Goal: Task Accomplishment & Management: Complete application form

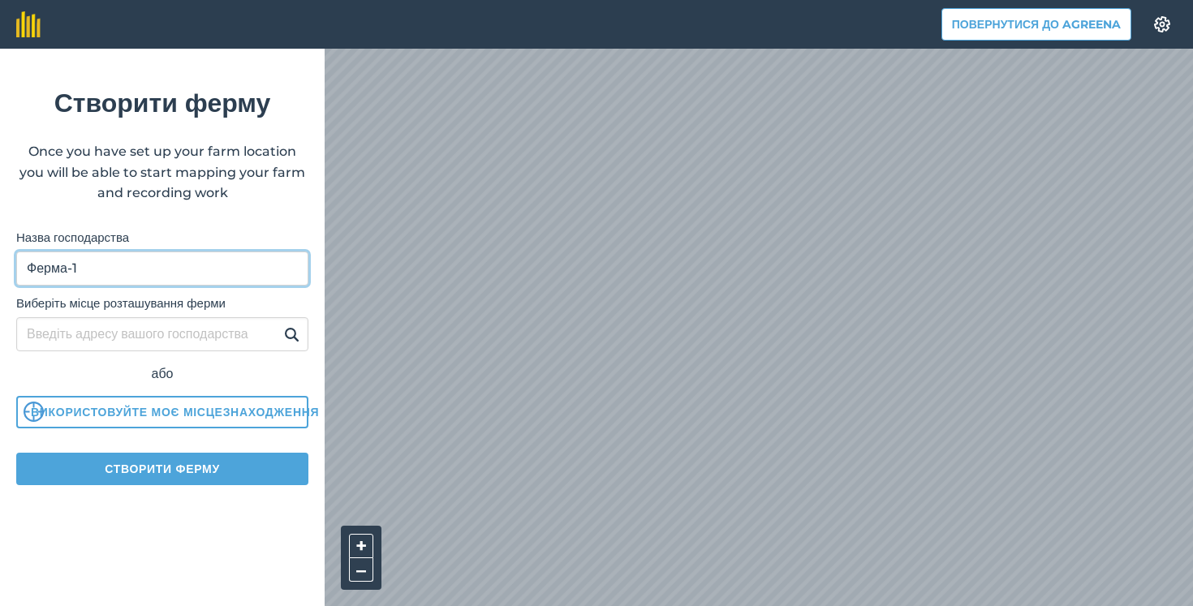
click at [157, 263] on input "Ферма-1" at bounding box center [162, 269] width 292 height 34
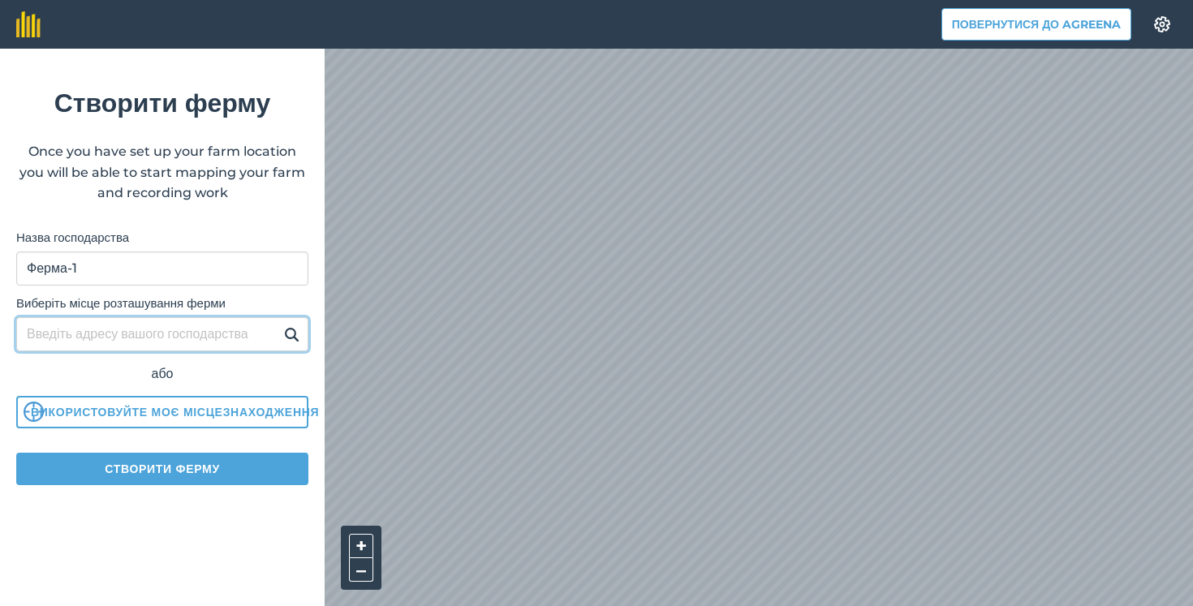
click at [84, 338] on input "Виберіть місце розташування ферми" at bounding box center [162, 334] width 292 height 34
type input "новоукраїнка"
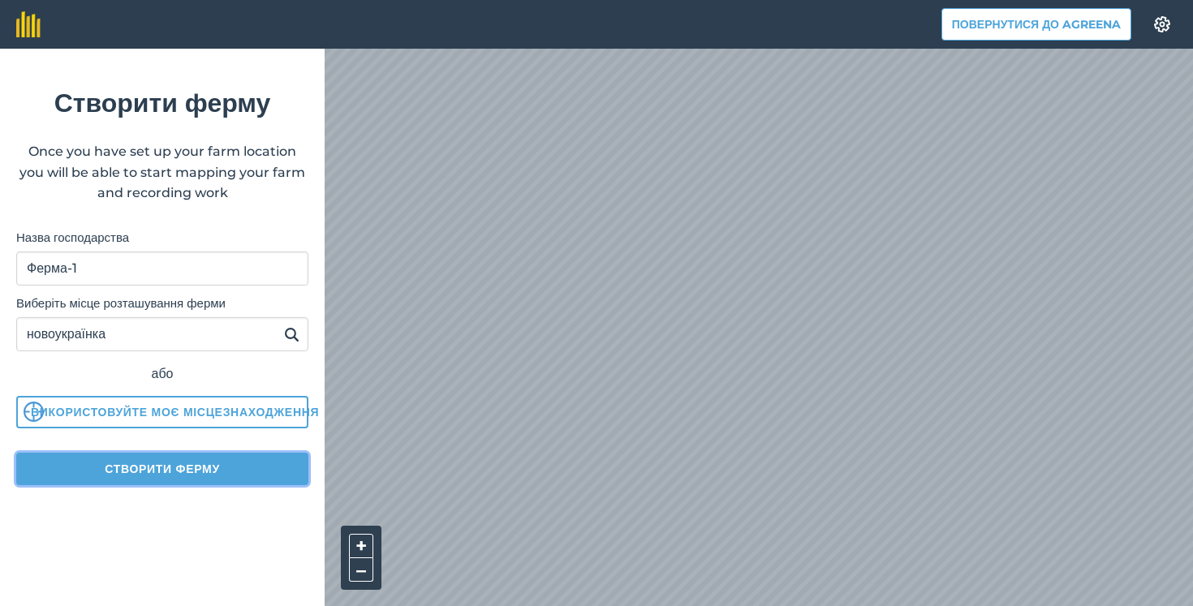
click at [146, 472] on button "Створити ферму" at bounding box center [162, 469] width 292 height 32
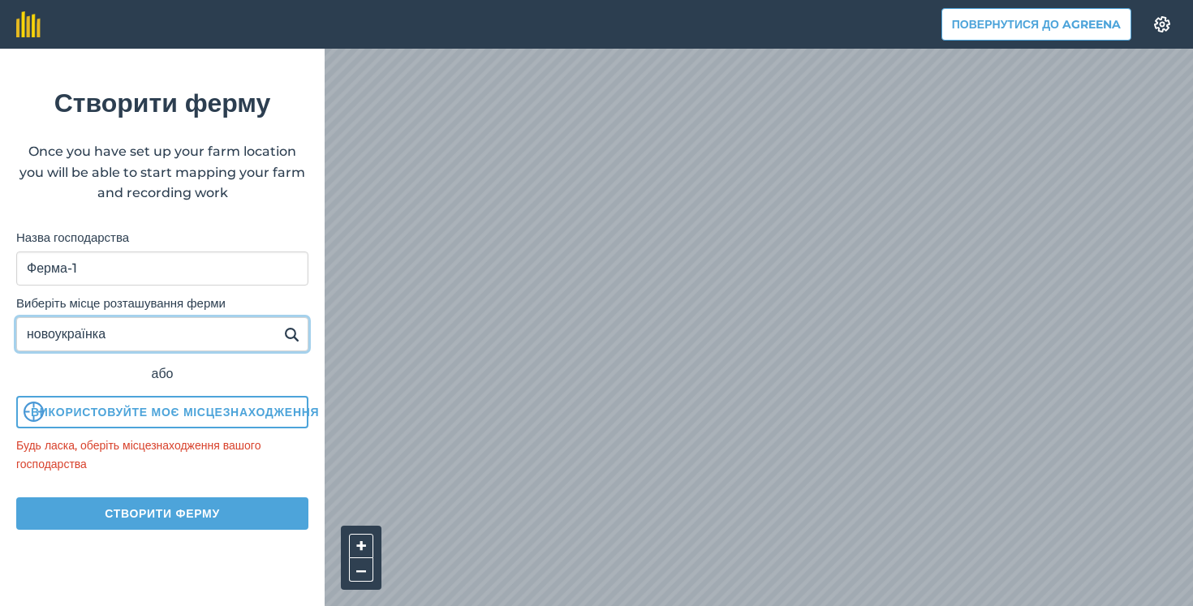
click at [165, 339] on input "новоукраїнка" at bounding box center [162, 334] width 292 height 34
click at [291, 331] on img at bounding box center [291, 334] width 15 height 19
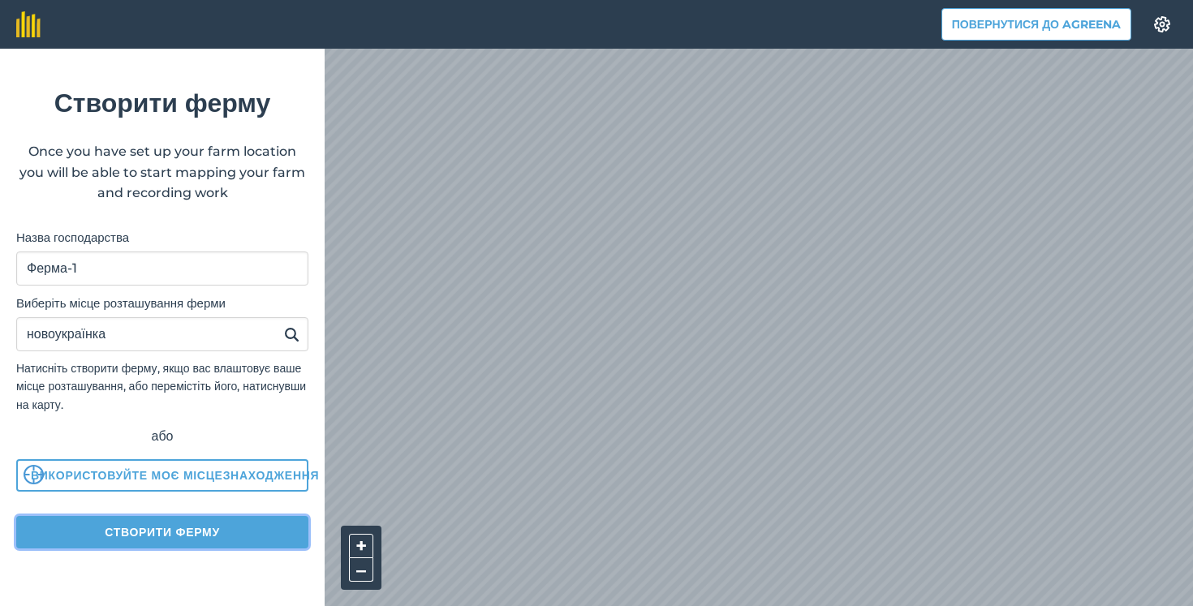
click at [136, 535] on button "Створити ферму" at bounding box center [162, 532] width 292 height 32
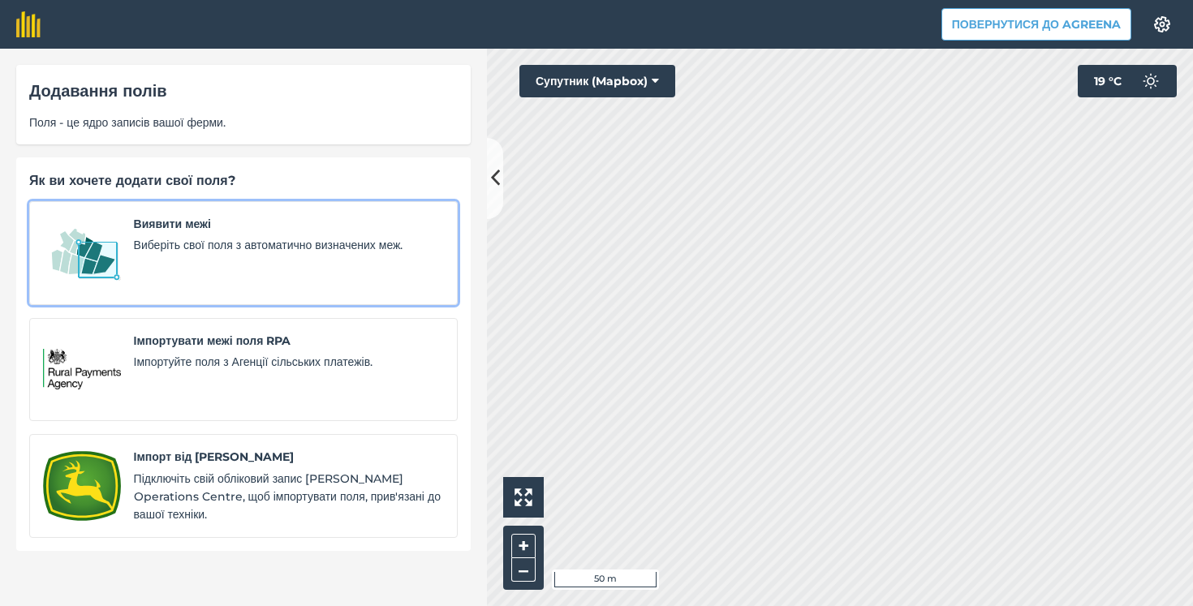
click at [211, 239] on span "Виберіть свої поля з автоматично визначених меж." at bounding box center [289, 245] width 310 height 18
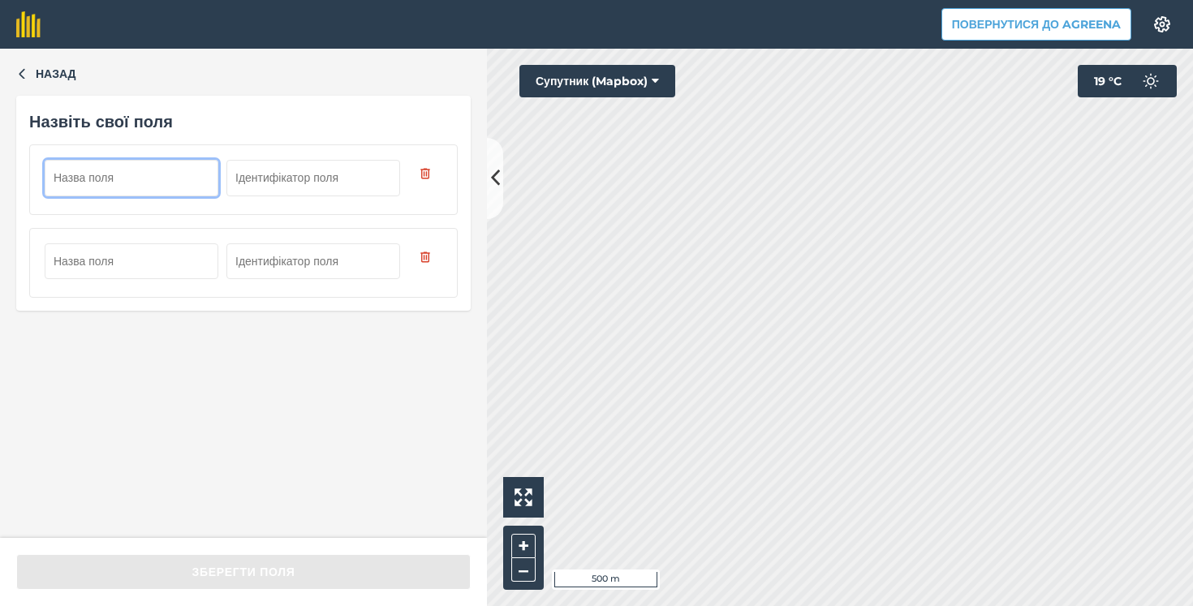
click at [108, 184] on input "text" at bounding box center [132, 178] width 174 height 36
type input "1"
type input "123"
click at [227, 391] on div "Назад Назвіть свої поля 123" at bounding box center [243, 294] width 487 height 490
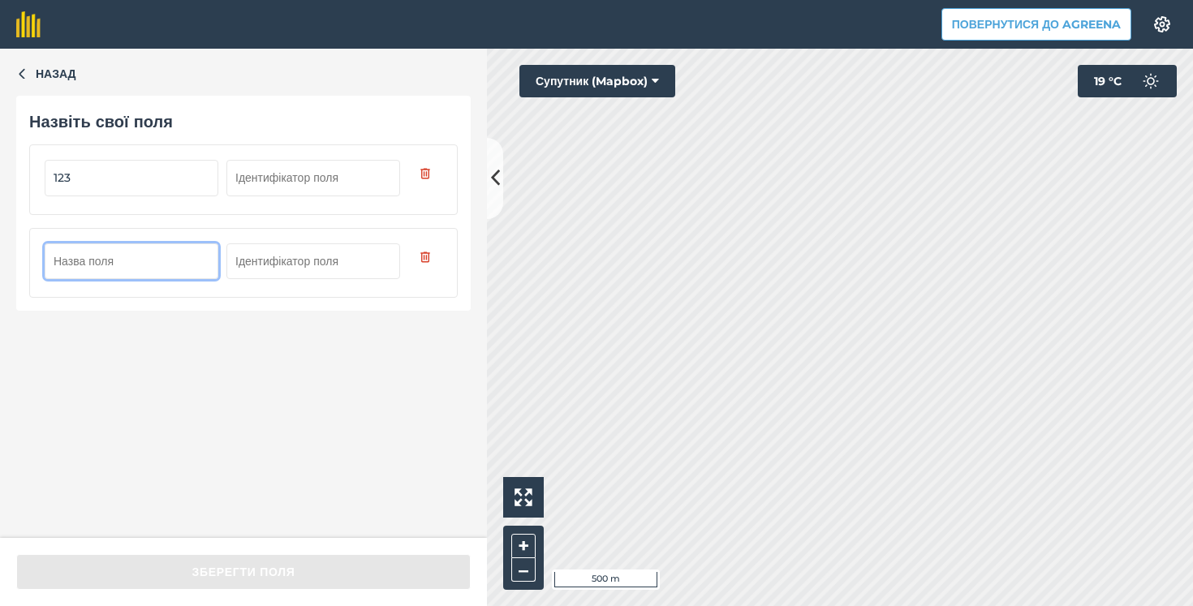
click at [156, 259] on input "text" at bounding box center [132, 262] width 174 height 36
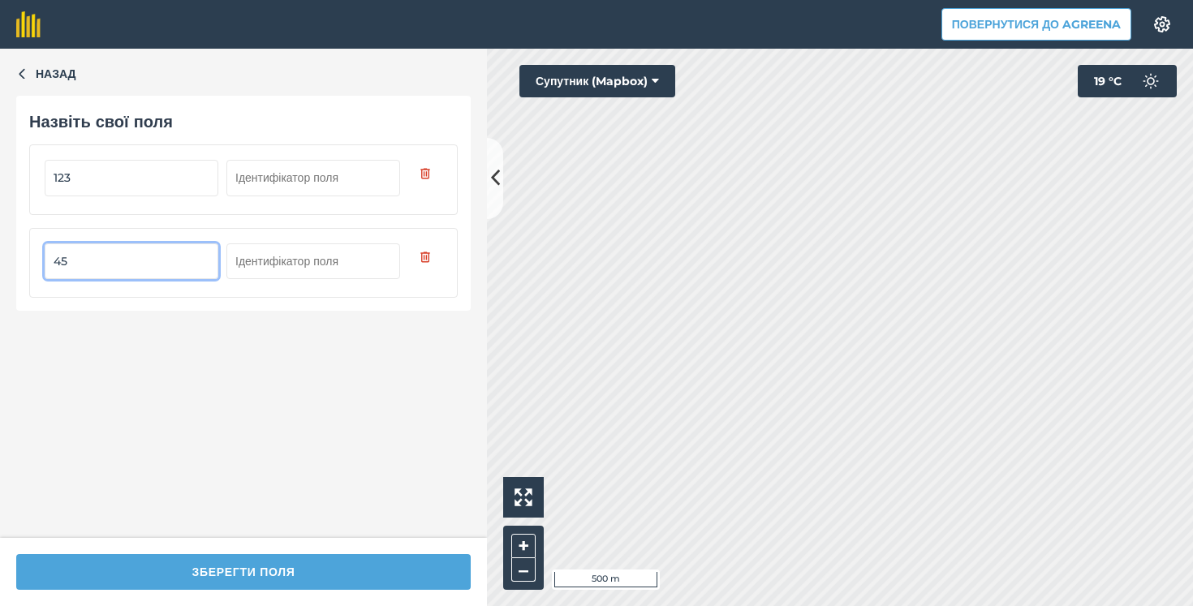
type input "45"
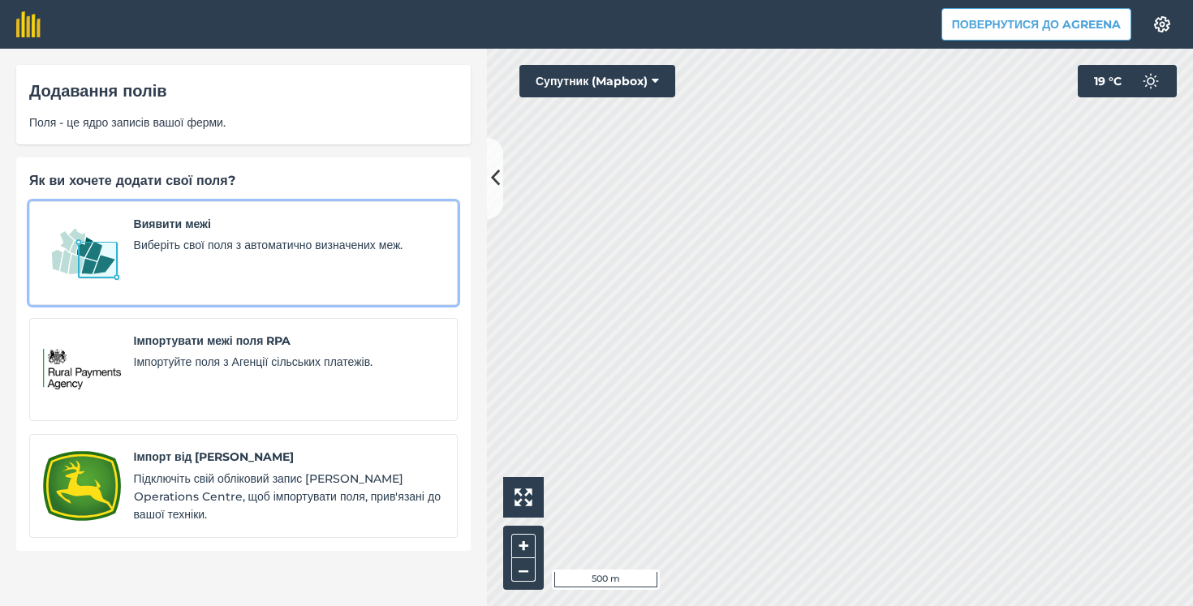
click at [303, 258] on div "Виявити межі Виберіть свої поля з автоматично визначених меж." at bounding box center [289, 253] width 310 height 76
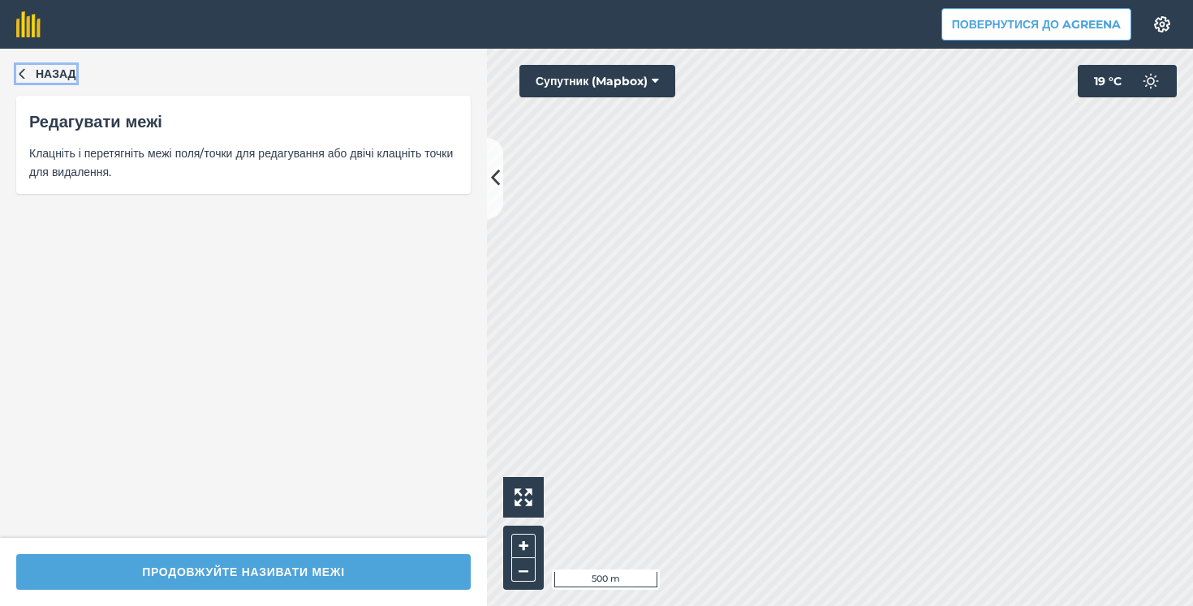
click at [56, 80] on span "Назад" at bounding box center [56, 74] width 41 height 18
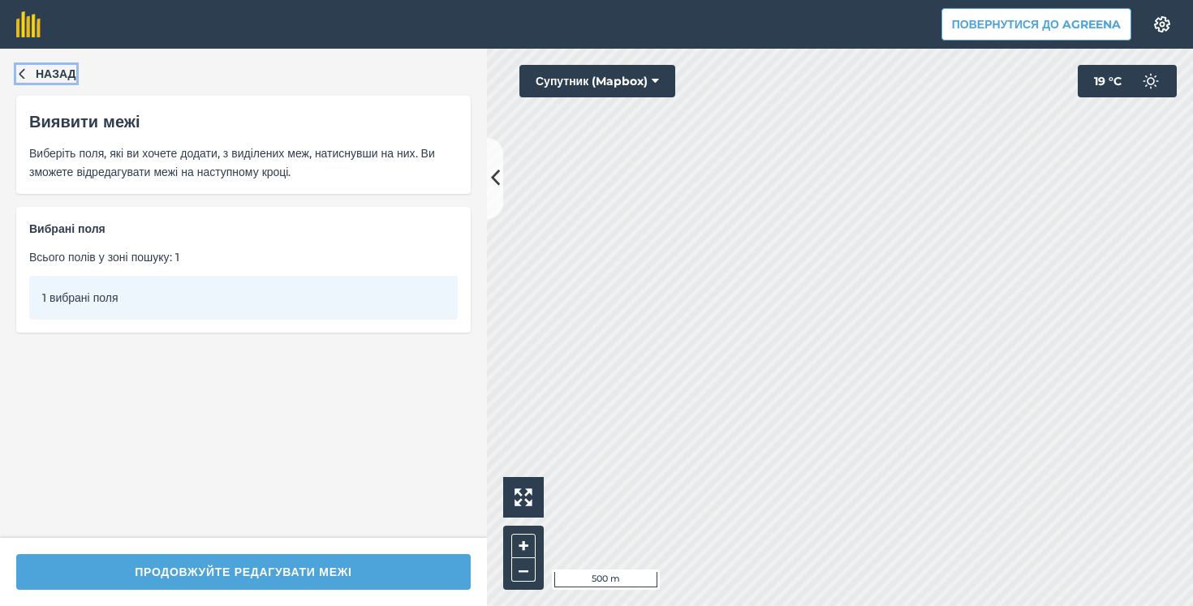
click at [58, 77] on span "Назад" at bounding box center [56, 74] width 41 height 18
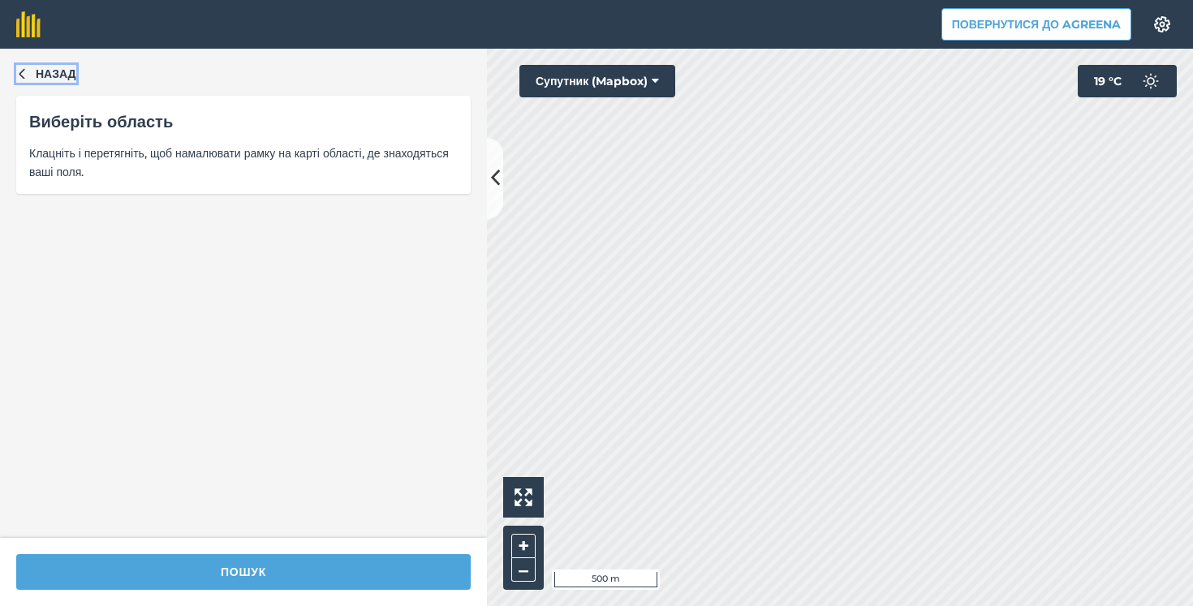
click at [58, 76] on span "Назад" at bounding box center [56, 74] width 41 height 18
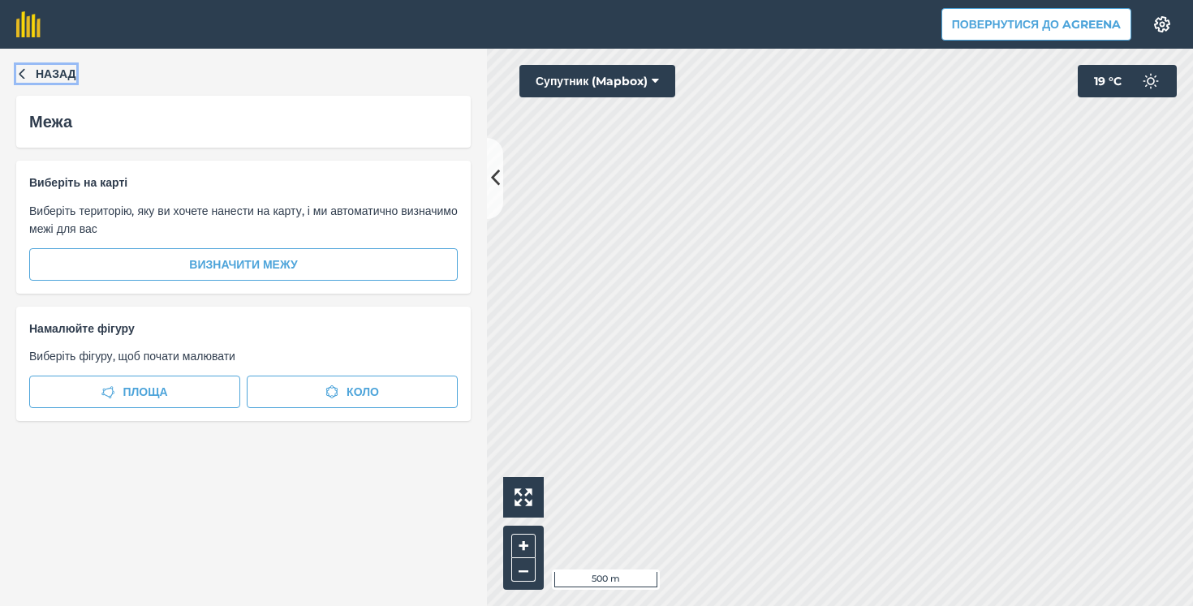
click at [65, 74] on span "Назад" at bounding box center [56, 74] width 41 height 18
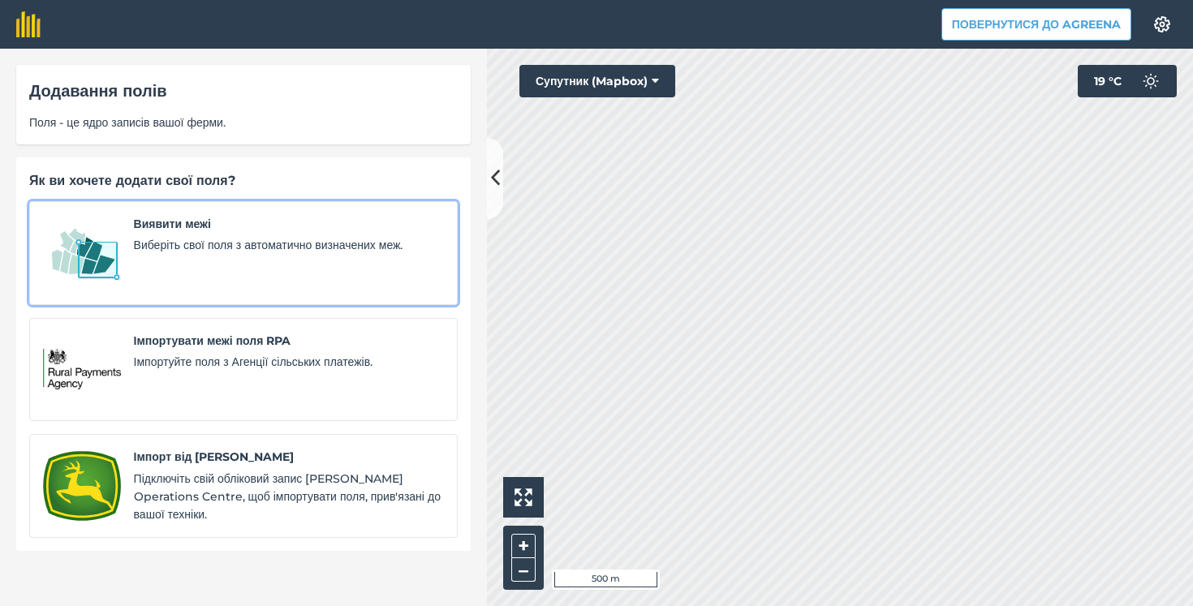
click at [169, 247] on span "Виберіть свої поля з автоматично визначених меж." at bounding box center [289, 245] width 310 height 18
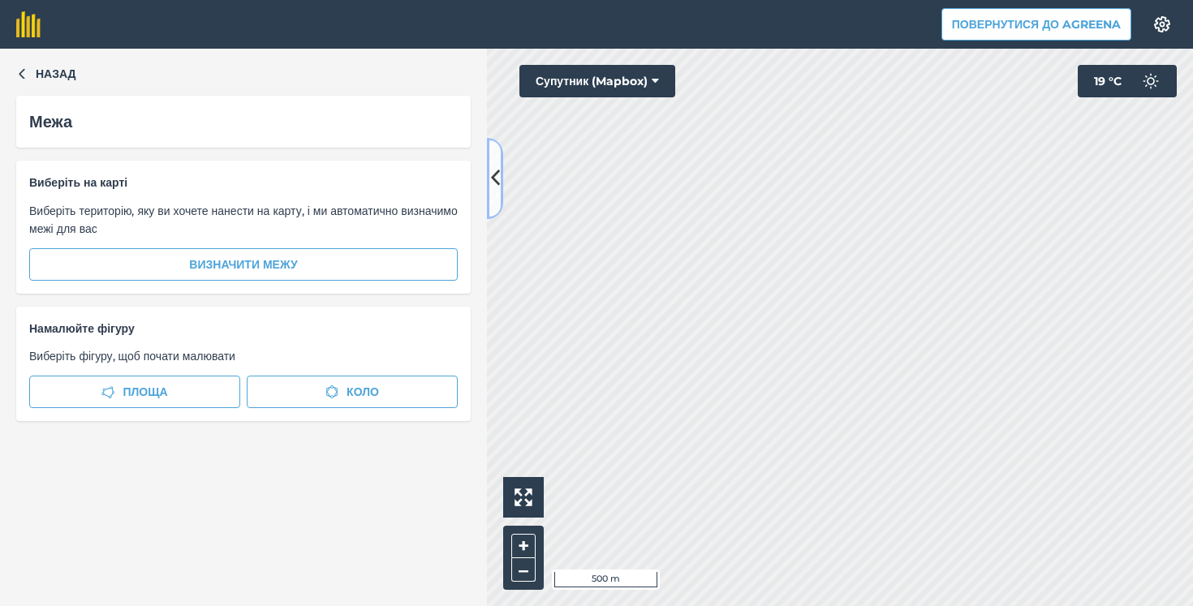
click at [492, 175] on icon at bounding box center [495, 178] width 9 height 28
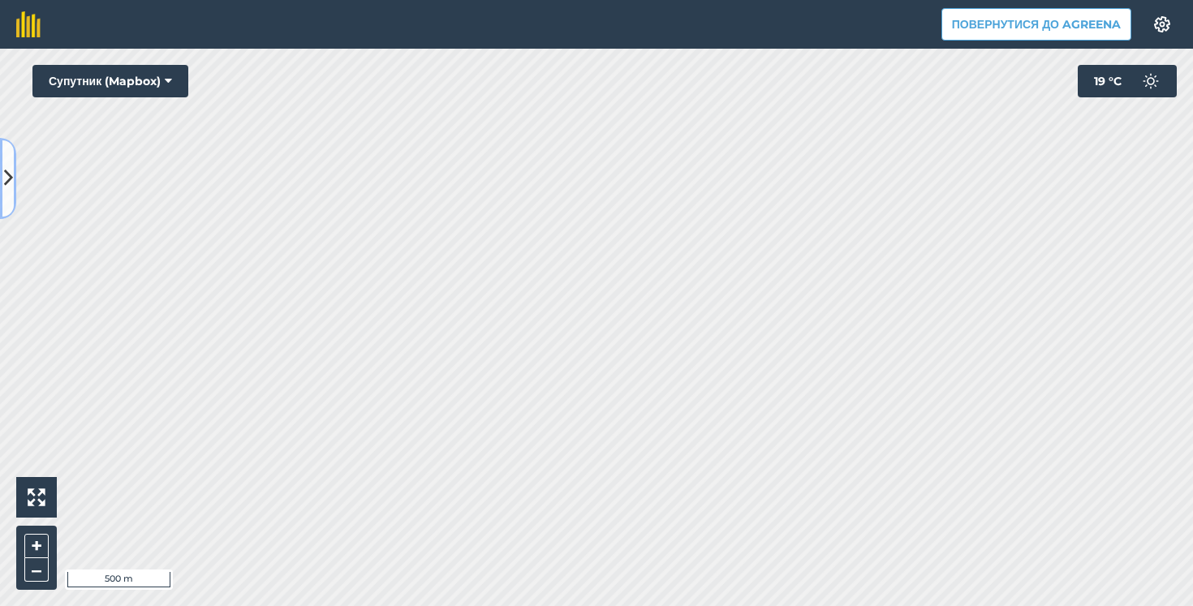
click at [4, 184] on icon at bounding box center [8, 178] width 9 height 28
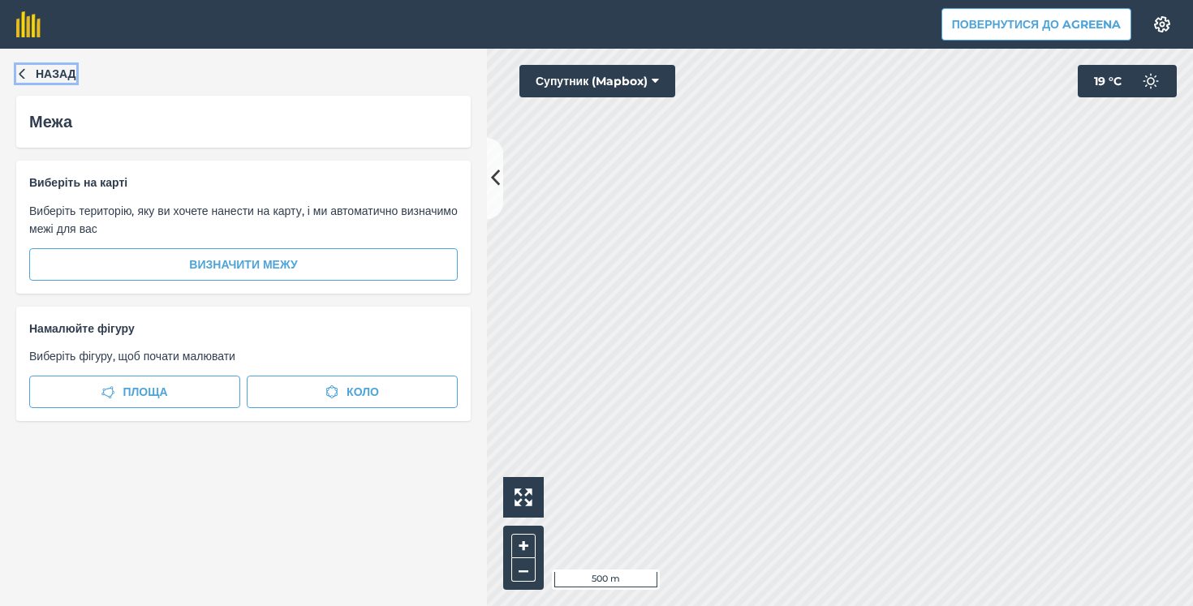
click at [69, 77] on span "Назад" at bounding box center [56, 74] width 41 height 18
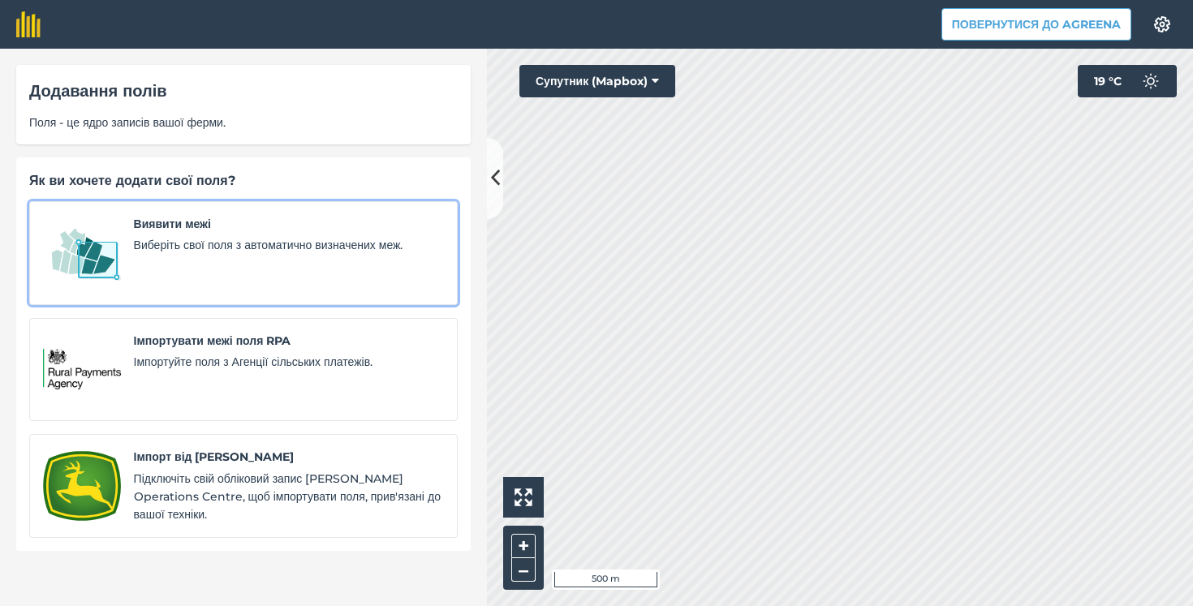
click at [265, 239] on span "Виберіть свої поля з автоматично визначених меж." at bounding box center [289, 245] width 310 height 18
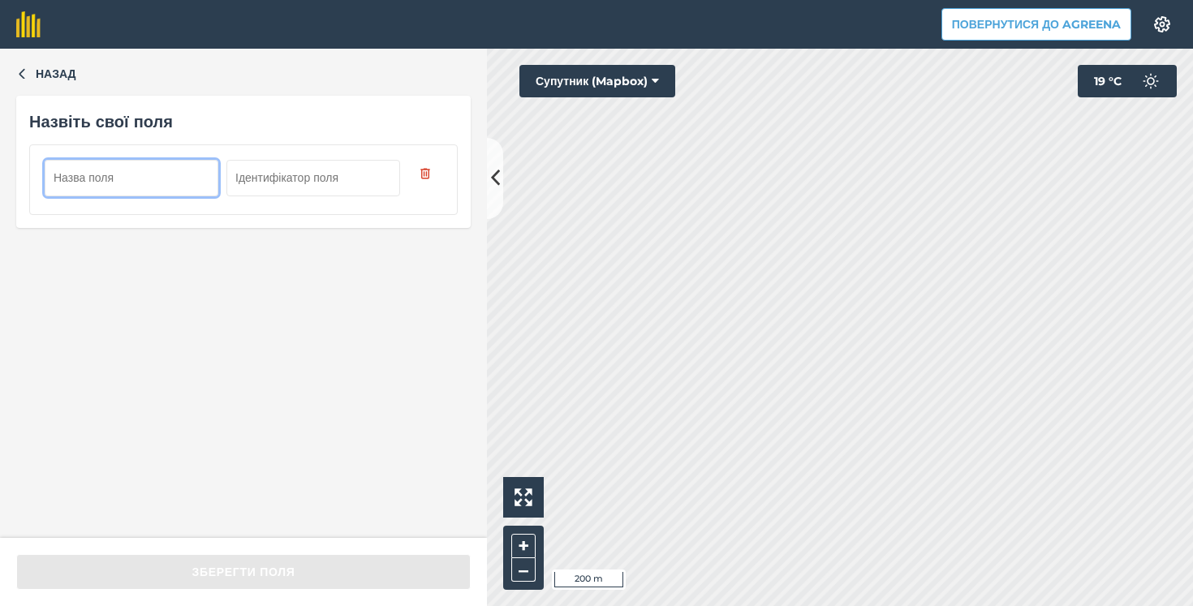
click at [131, 171] on input "text" at bounding box center [132, 178] width 174 height 36
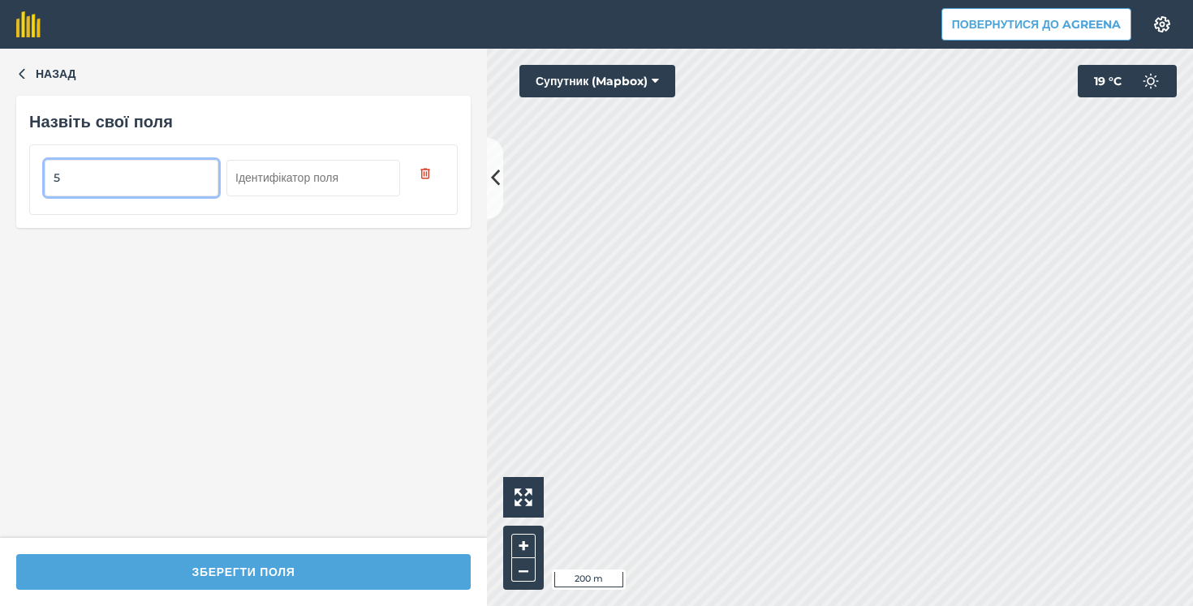
type input "5"
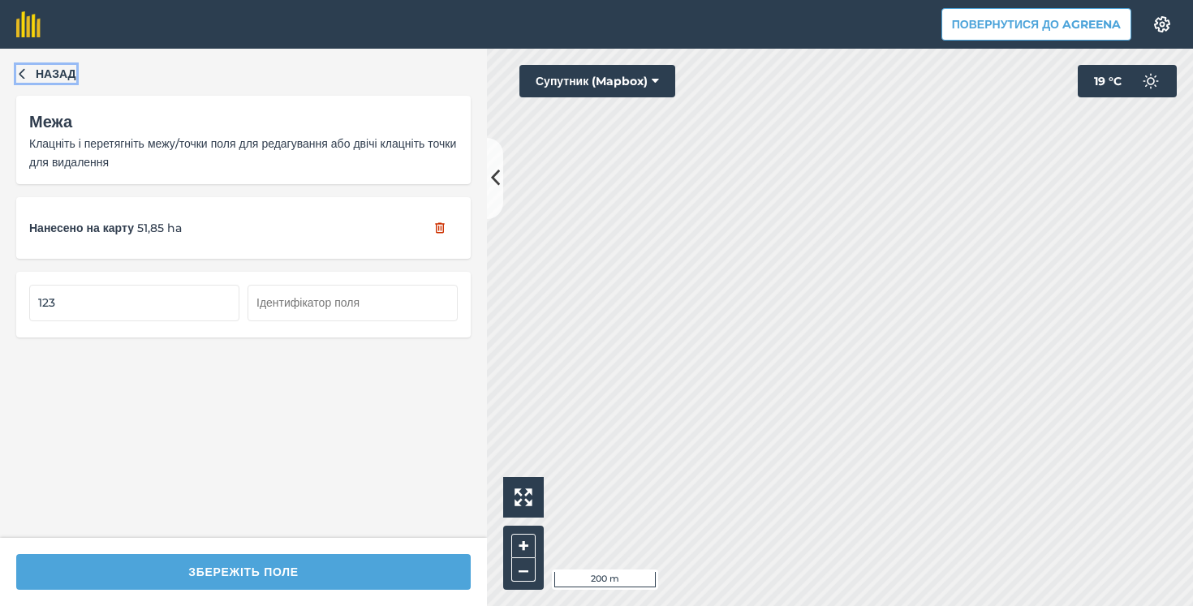
click at [54, 73] on span "Назад" at bounding box center [56, 74] width 41 height 18
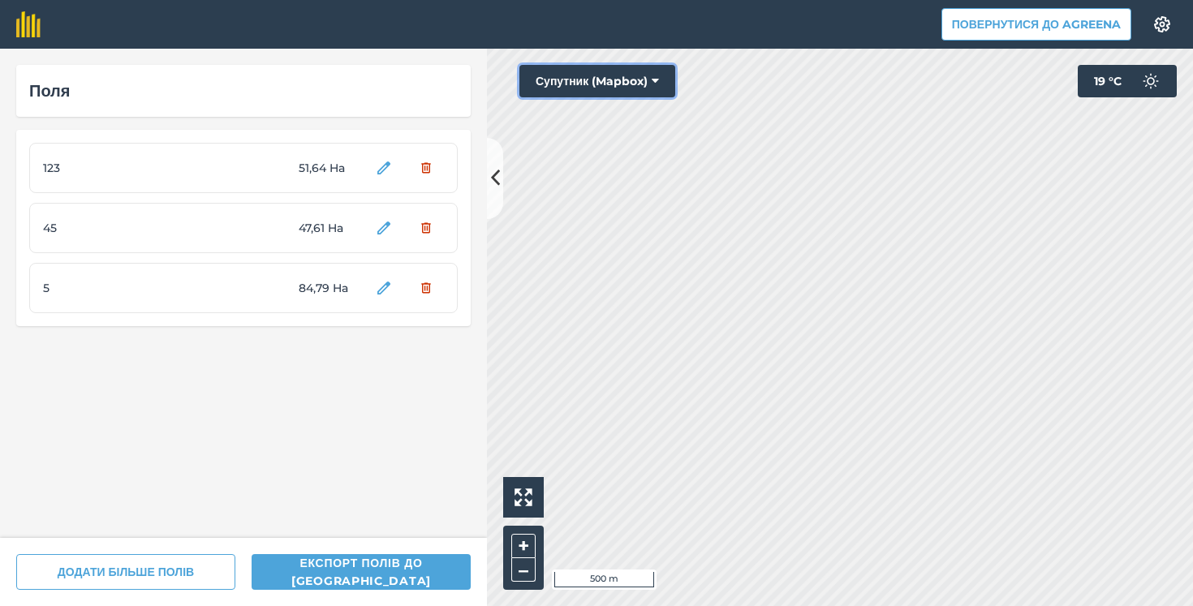
click at [665, 85] on button "Супутник (Mapbox)" at bounding box center [598, 81] width 156 height 32
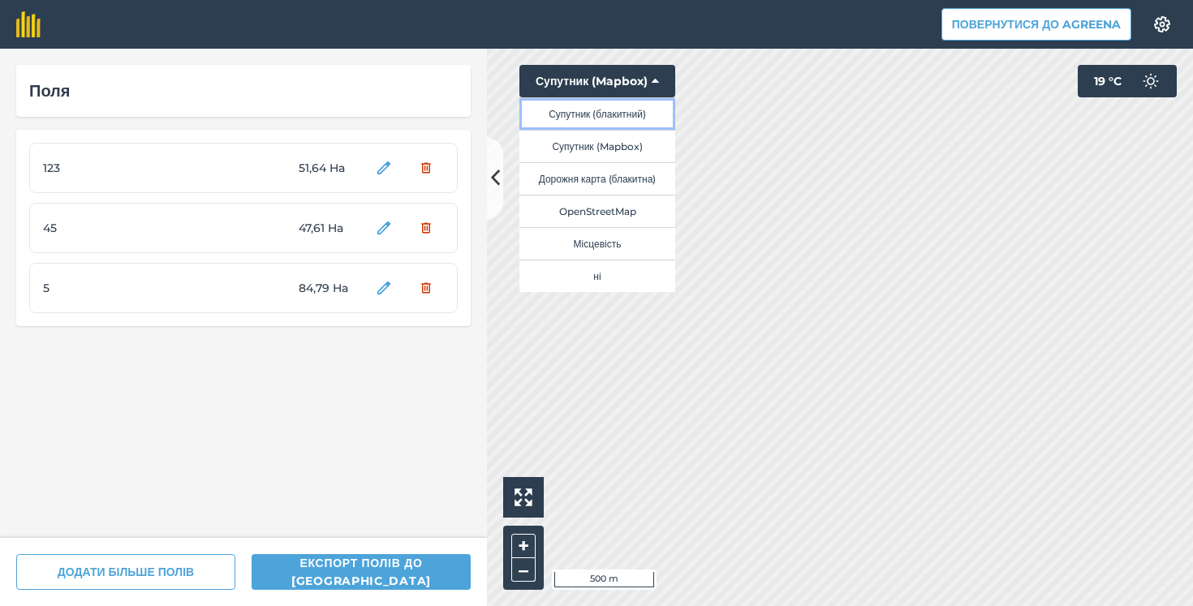
click at [618, 117] on button "Супутник (блакитний)" at bounding box center [598, 113] width 156 height 32
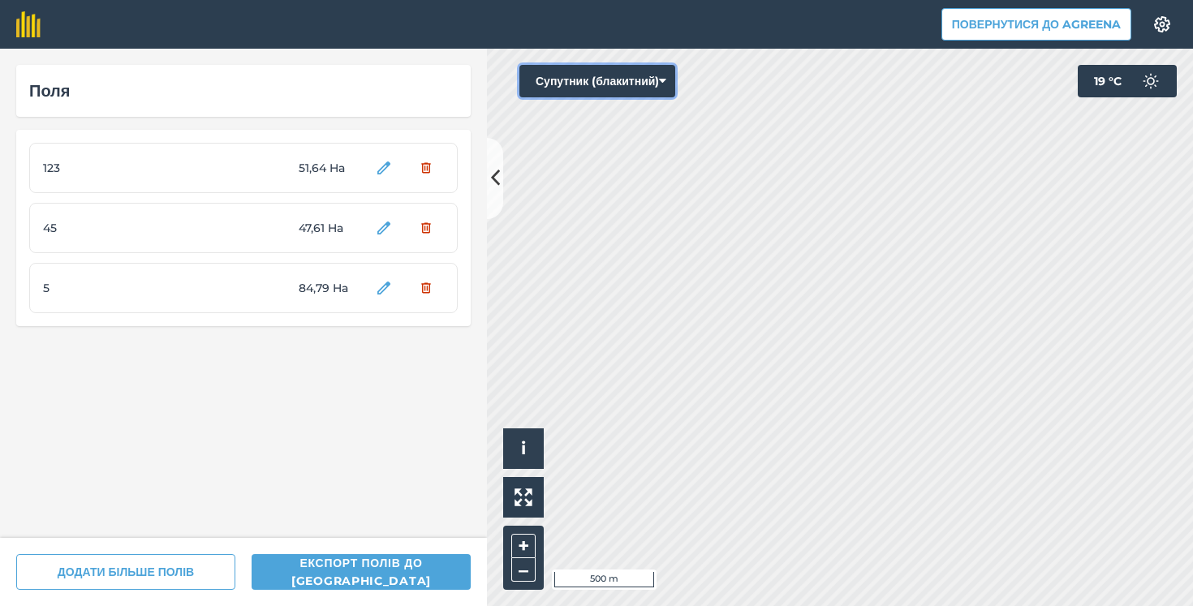
click at [669, 80] on button "Супутник (блакитний)" at bounding box center [598, 81] width 156 height 32
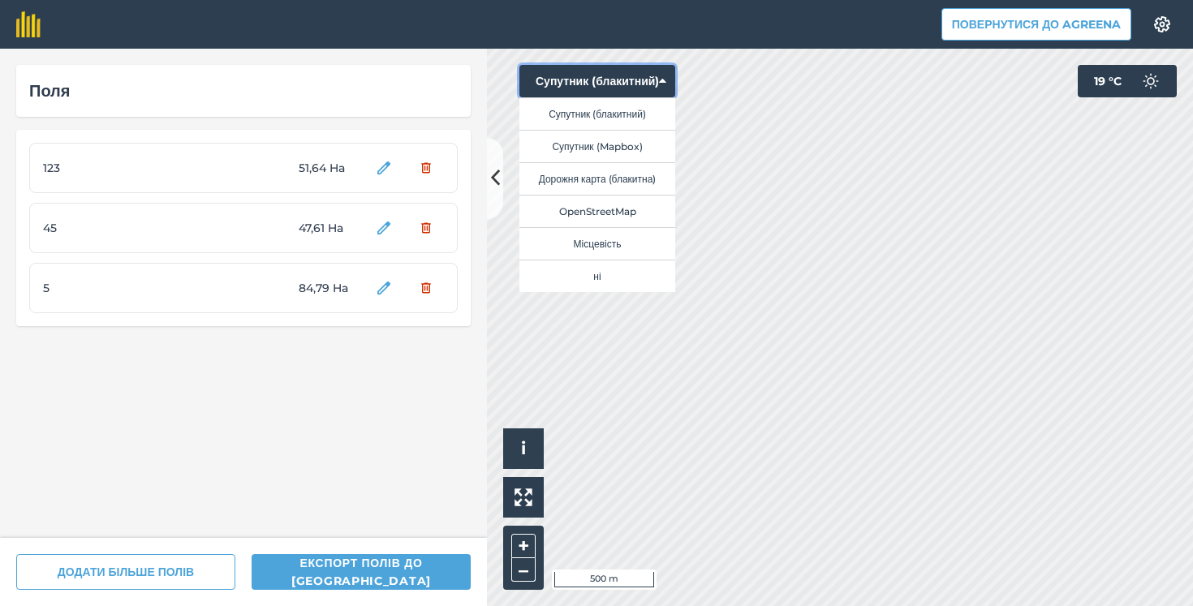
click at [601, 76] on button "Супутник (блакитний)" at bounding box center [598, 81] width 156 height 32
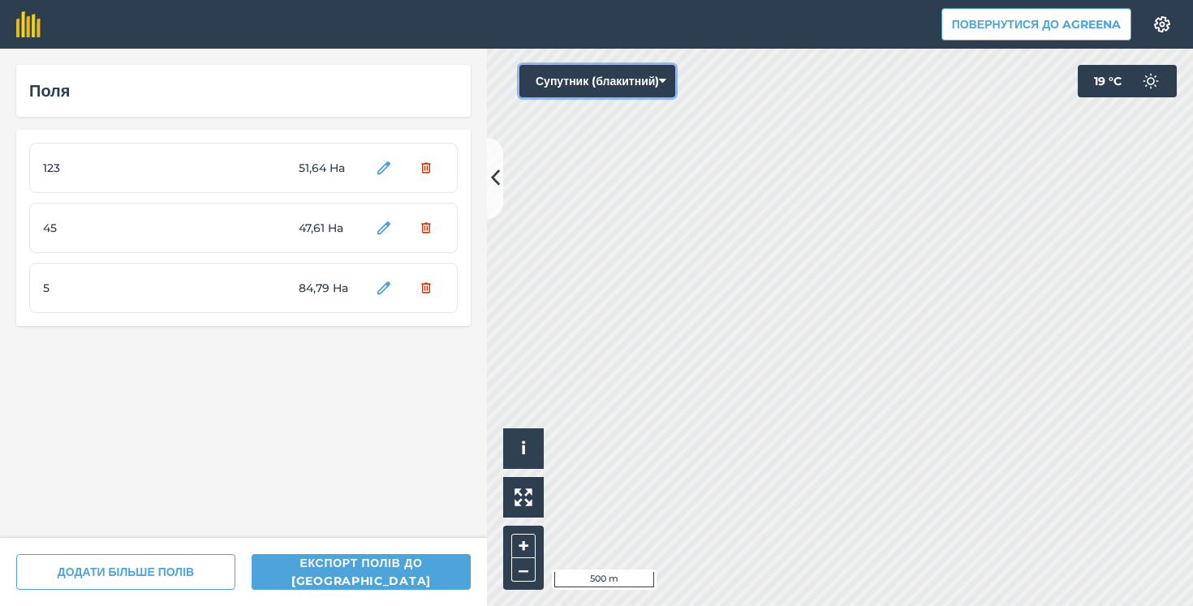
click at [667, 79] on icon at bounding box center [662, 81] width 7 height 16
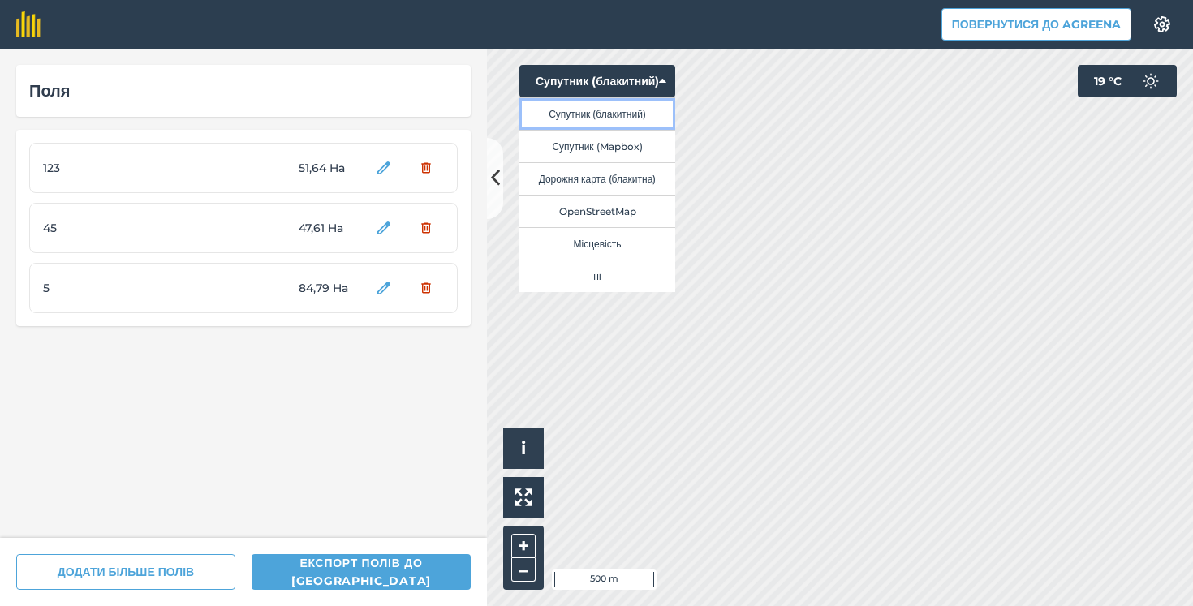
click at [575, 111] on button "Супутник (блакитний)" at bounding box center [598, 113] width 156 height 32
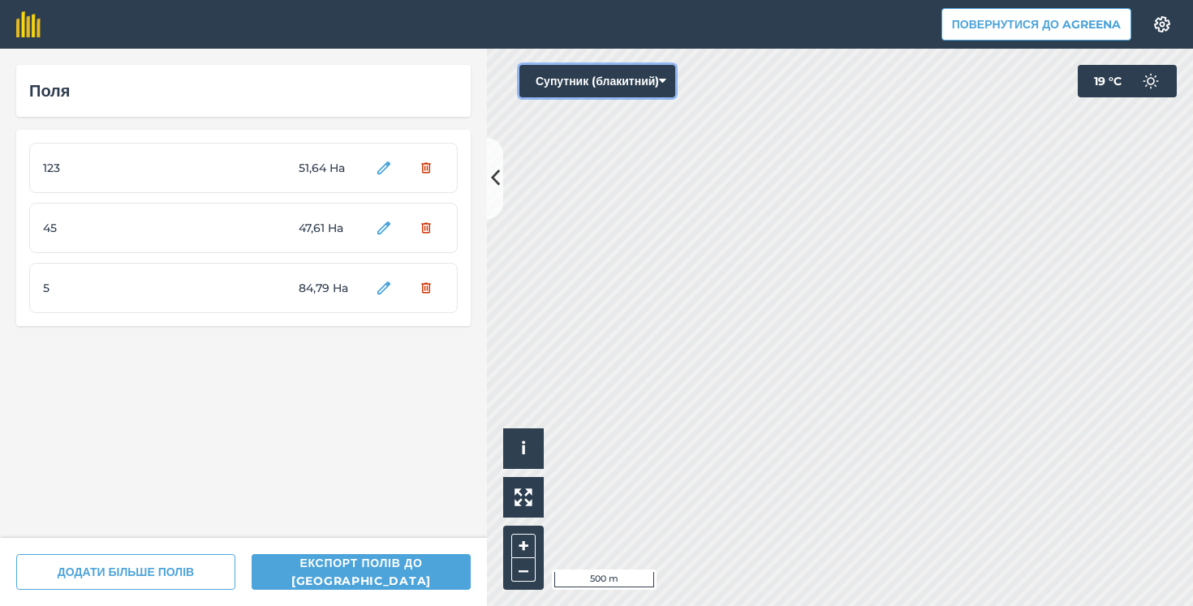
click at [667, 78] on icon at bounding box center [662, 81] width 7 height 16
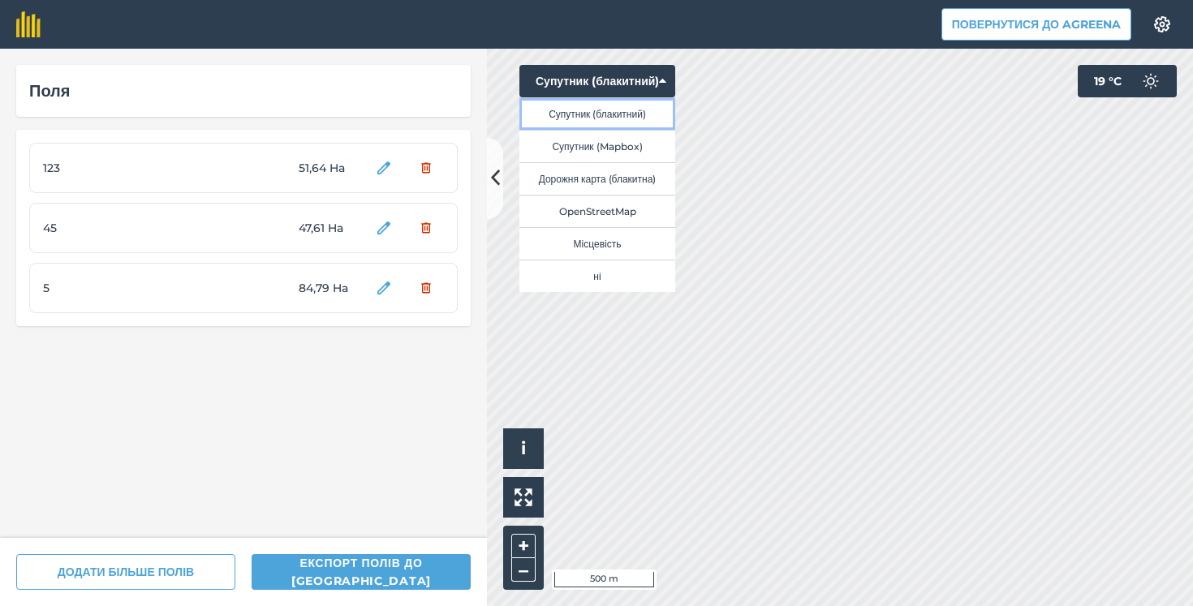
click at [629, 114] on button "Супутник (блакитний)" at bounding box center [598, 113] width 156 height 32
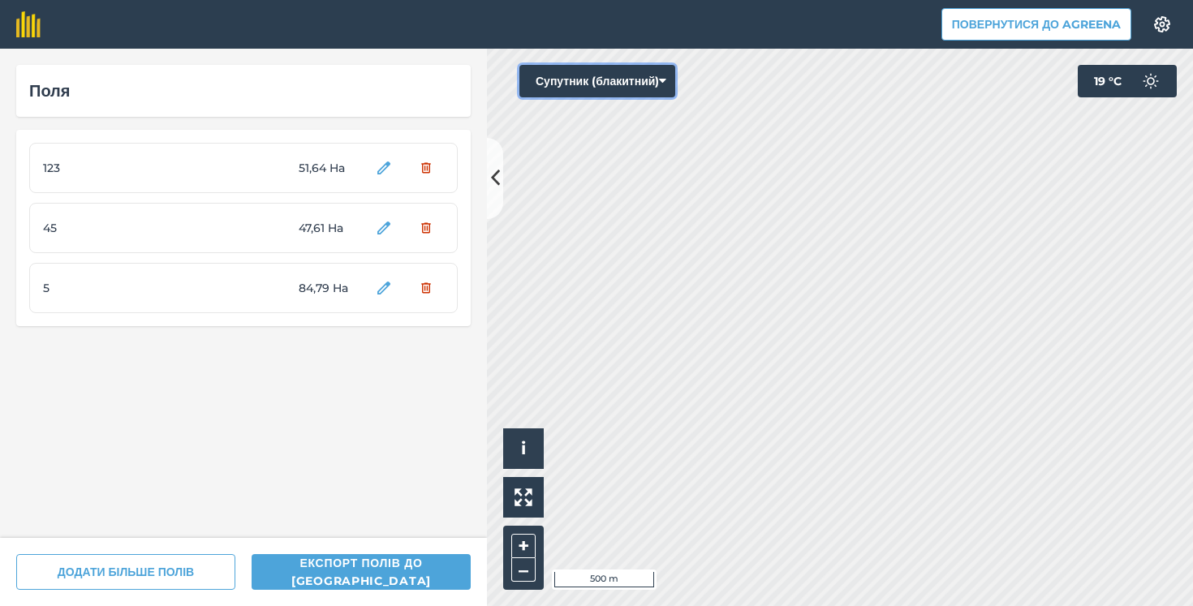
click at [641, 89] on button "Супутник (блакитний)" at bounding box center [598, 81] width 156 height 32
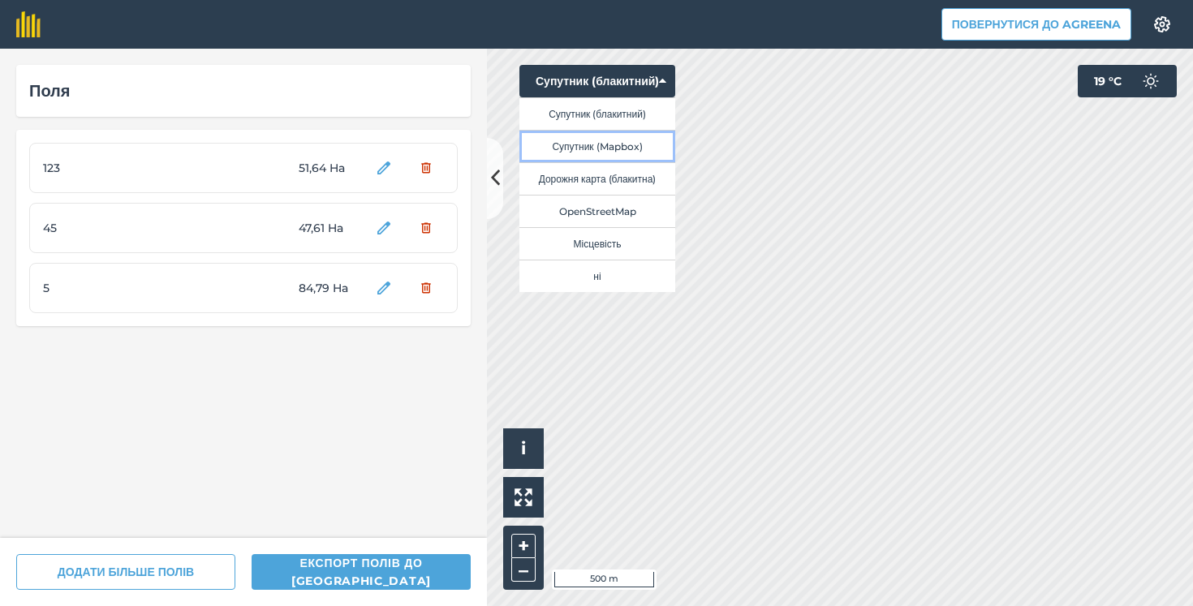
click at [611, 142] on button "Супутник (Mapbox)" at bounding box center [598, 146] width 156 height 32
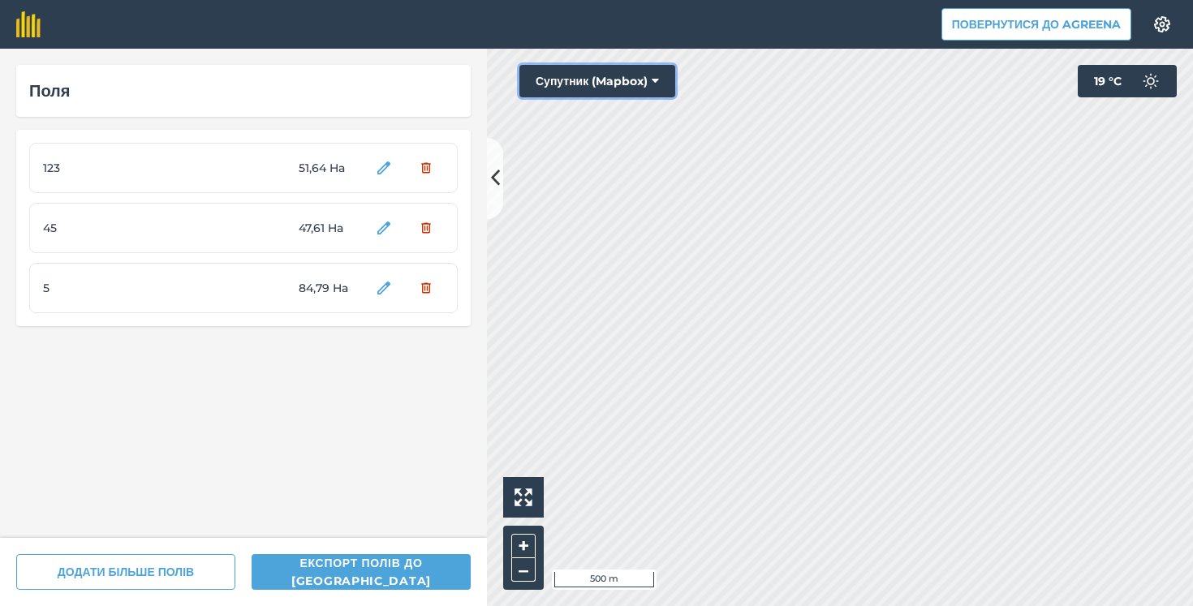
click at [654, 82] on icon at bounding box center [655, 81] width 7 height 16
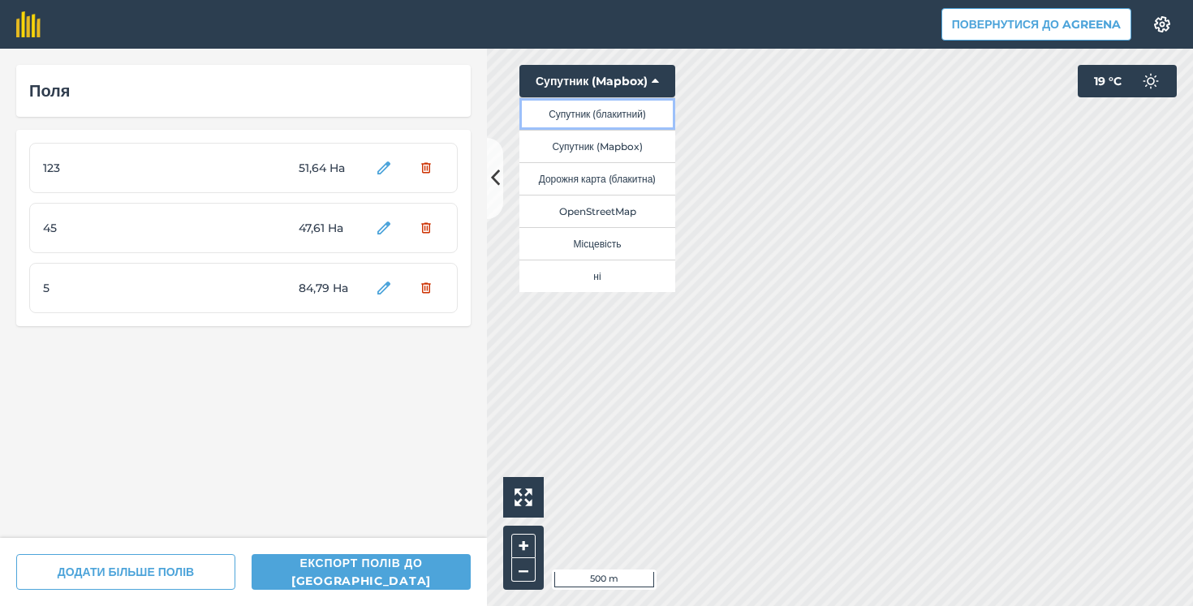
click at [577, 114] on button "Супутник (блакитний)" at bounding box center [598, 113] width 156 height 32
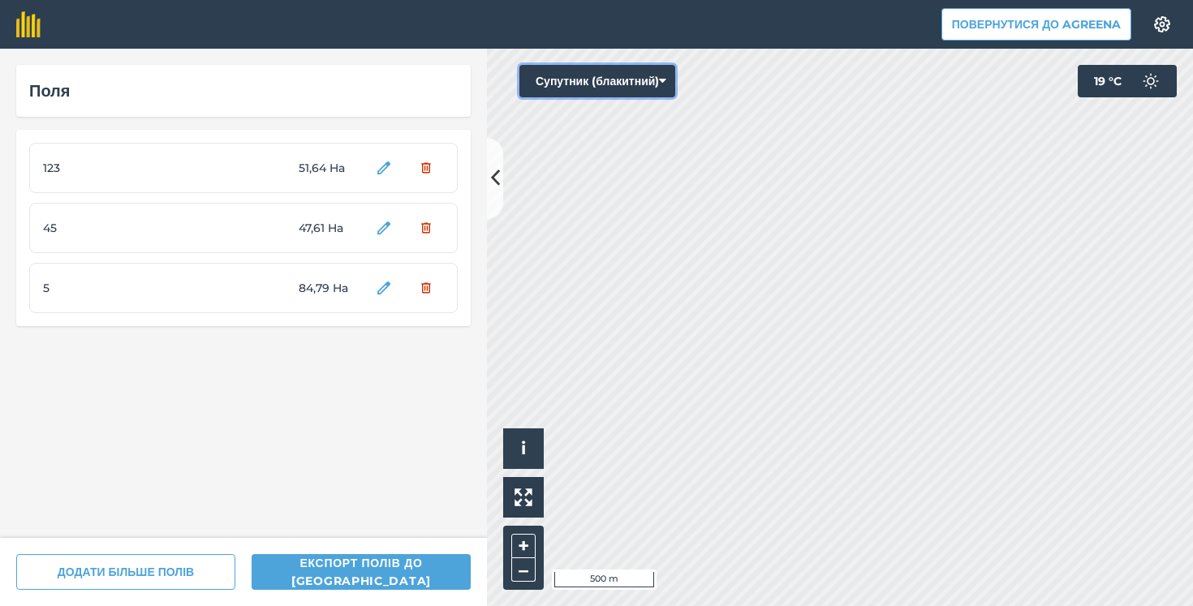
click at [667, 79] on button "Супутник (блакитний)" at bounding box center [598, 81] width 156 height 32
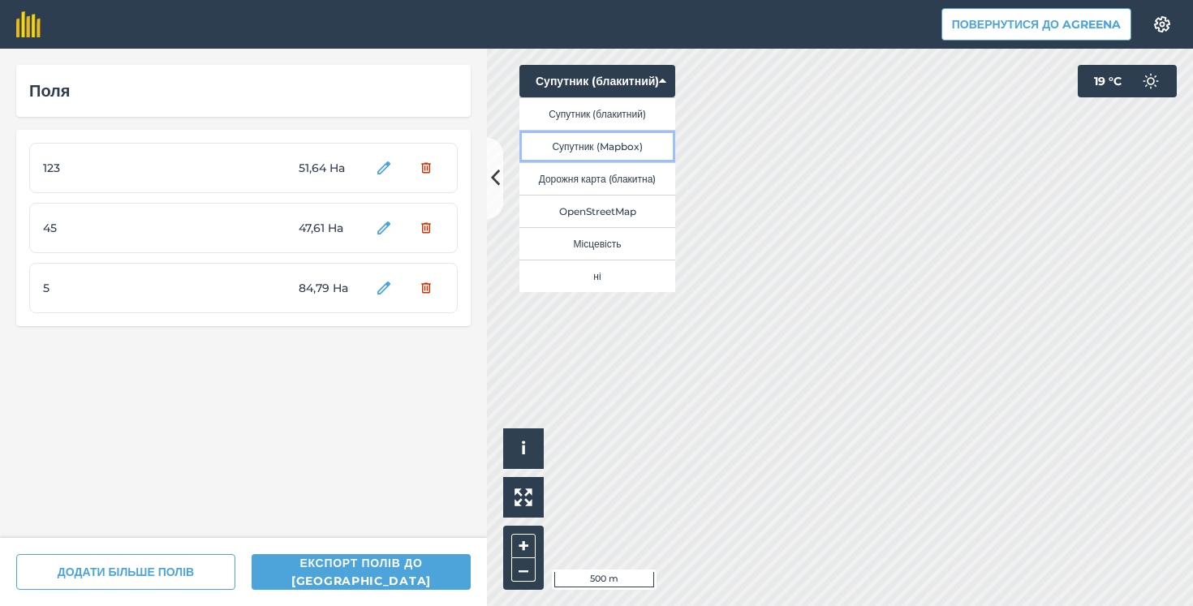
click at [604, 141] on button "Супутник (Mapbox)" at bounding box center [598, 146] width 156 height 32
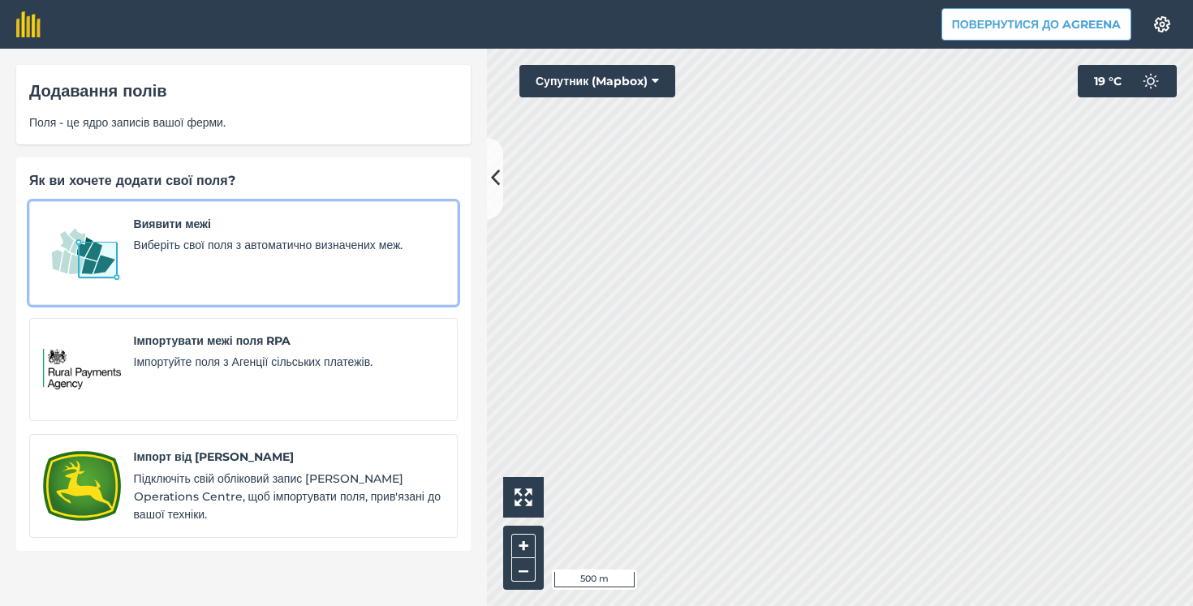
click at [210, 243] on span "Виберіть свої поля з автоматично визначених меж." at bounding box center [289, 245] width 310 height 18
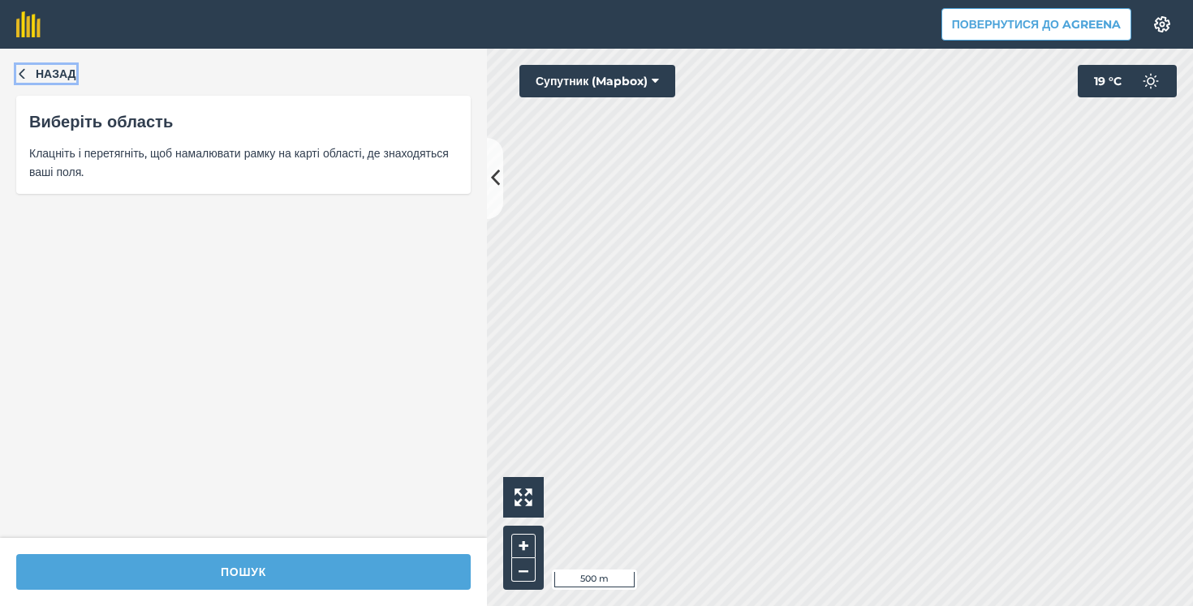
click at [57, 71] on span "Назад" at bounding box center [56, 74] width 41 height 18
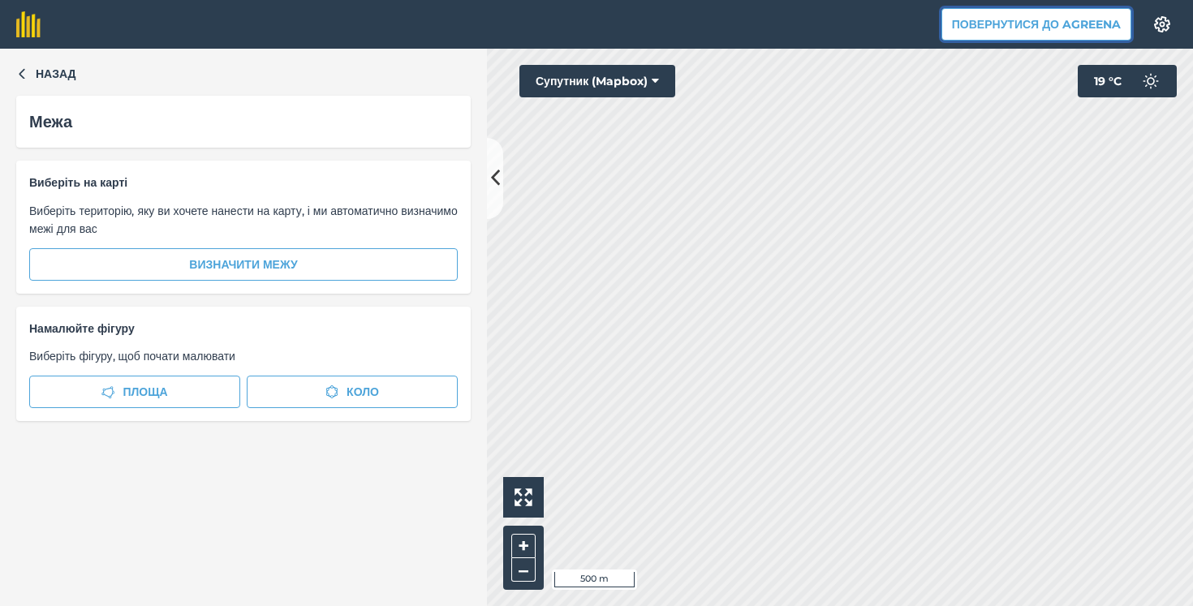
click at [1001, 27] on button "Повернутися до Agreena" at bounding box center [1037, 24] width 190 height 32
